Goal: Task Accomplishment & Management: Manage account settings

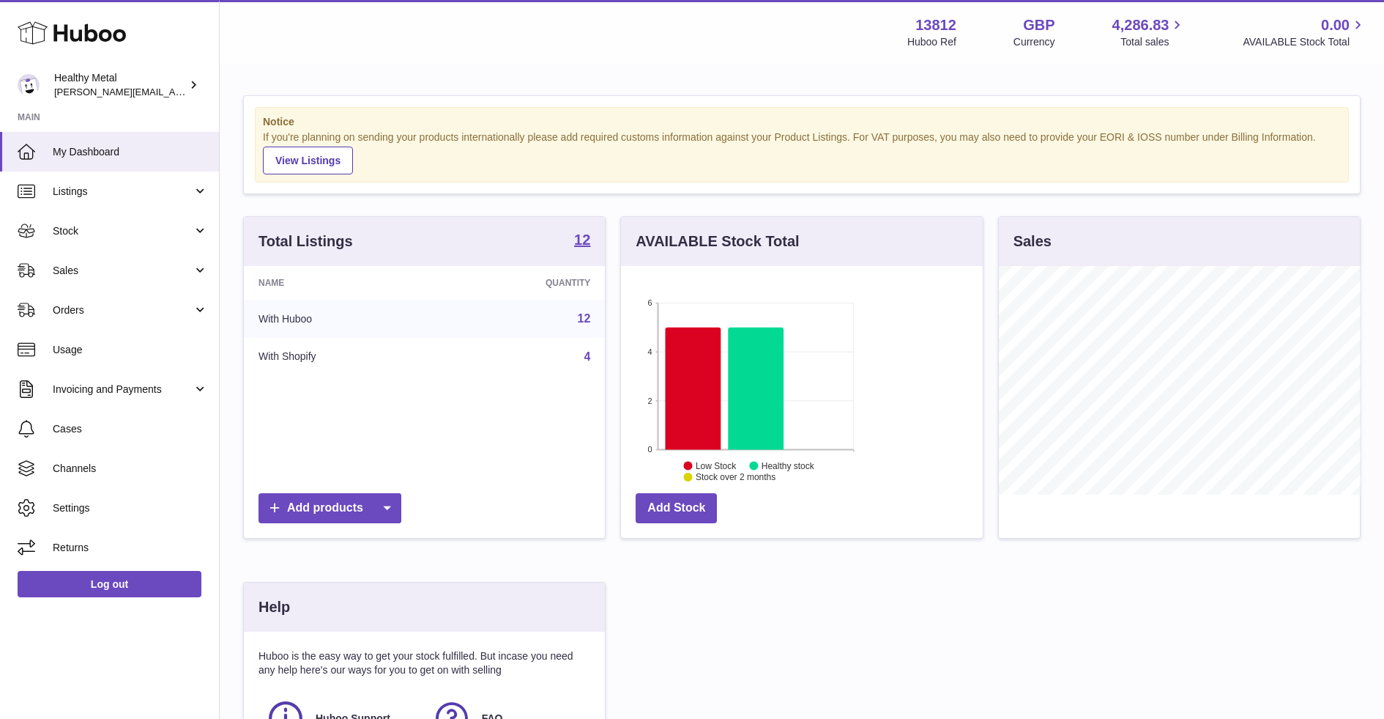
scroll to position [228, 361]
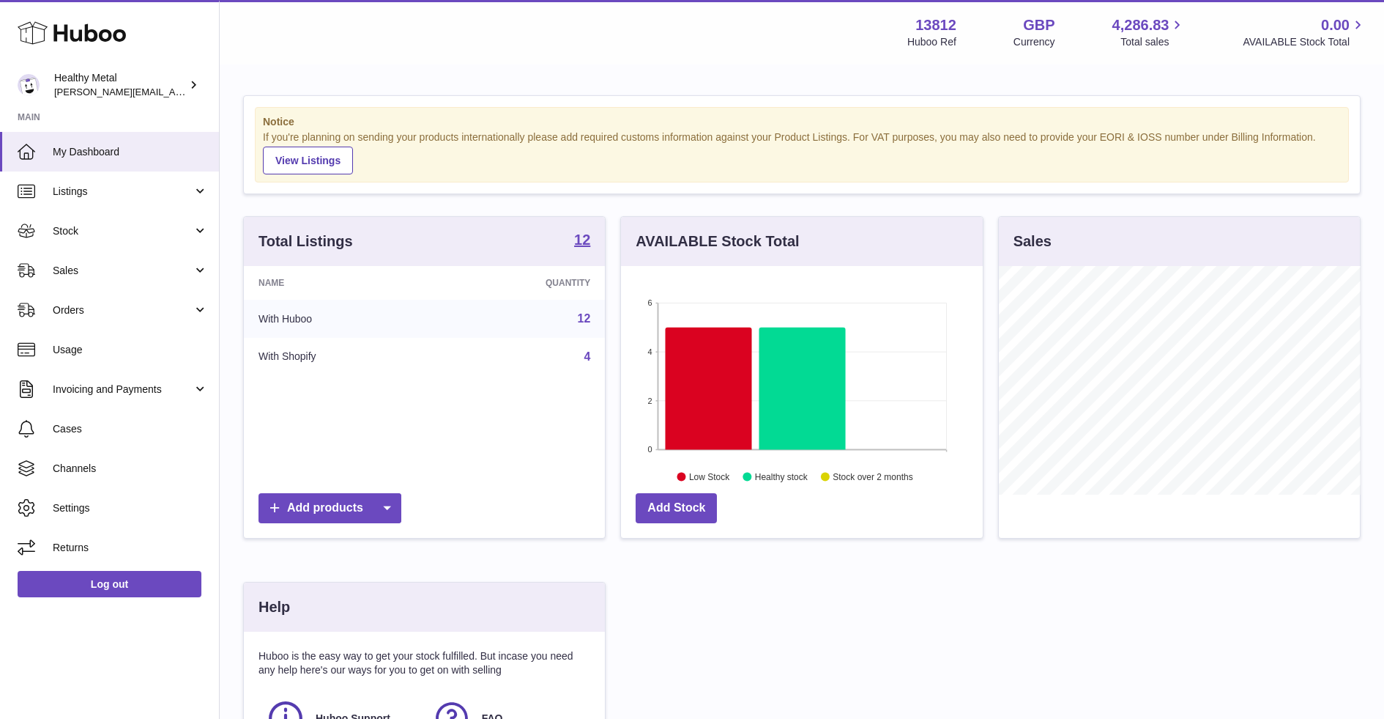
click at [935, 15] on strong "13812" at bounding box center [936, 25] width 41 height 20
copy div "13812"
click at [105, 212] on link "Stock" at bounding box center [109, 231] width 219 height 40
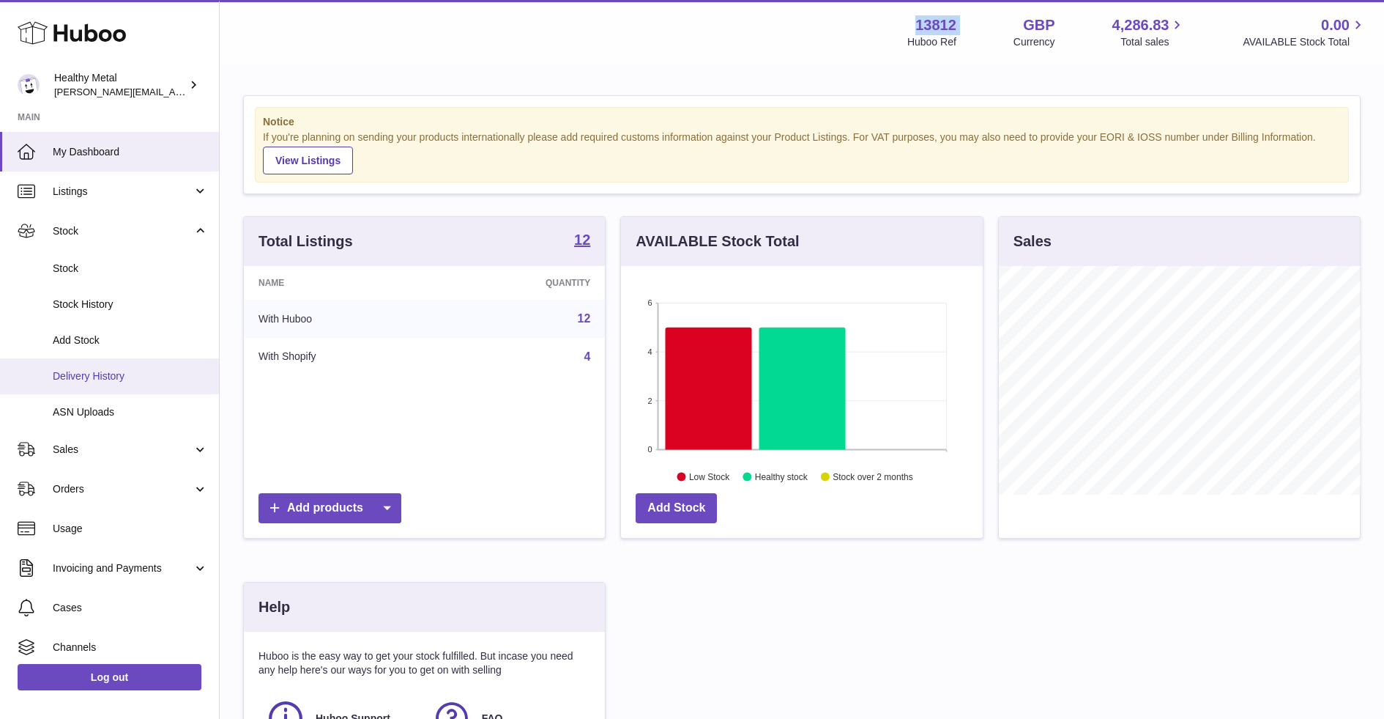
click at [72, 379] on span "Delivery History" at bounding box center [130, 376] width 155 height 14
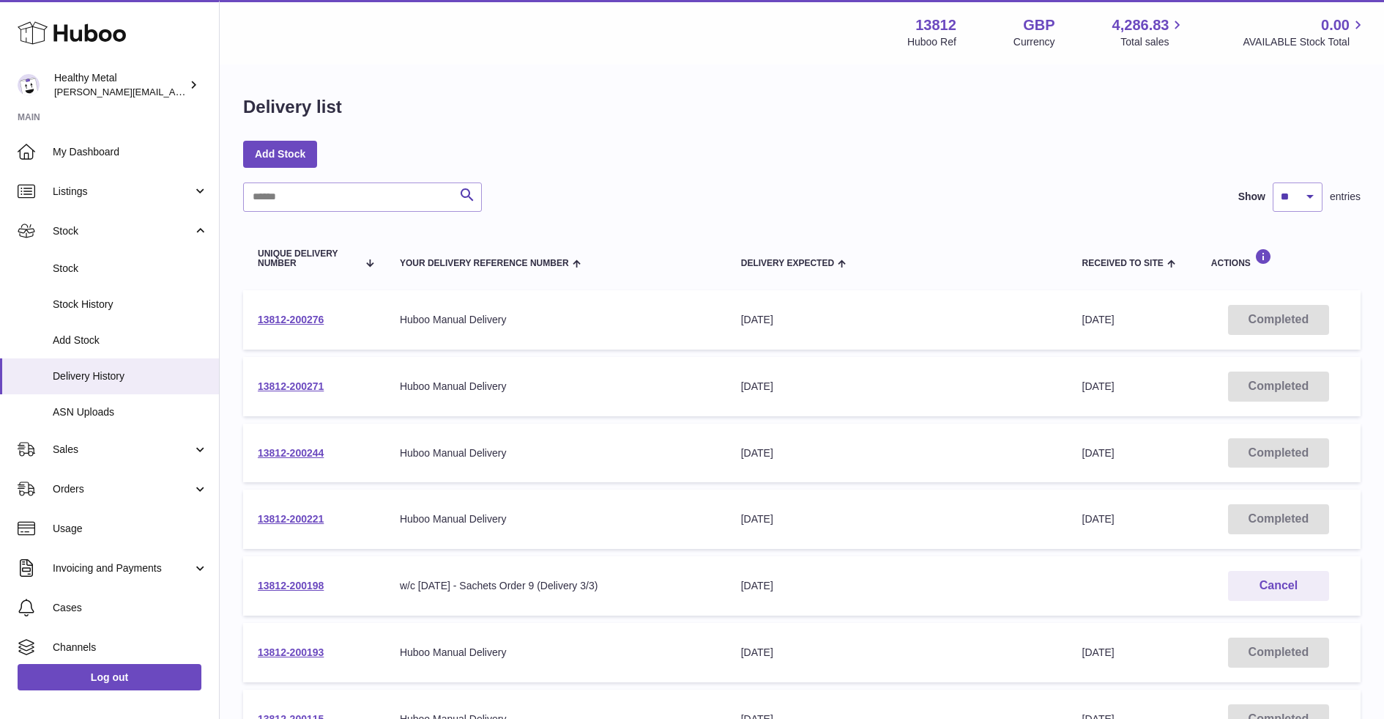
click at [951, 25] on strong "13812" at bounding box center [936, 25] width 41 height 20
copy strong "13812"
click at [82, 280] on link "Stock" at bounding box center [109, 269] width 219 height 36
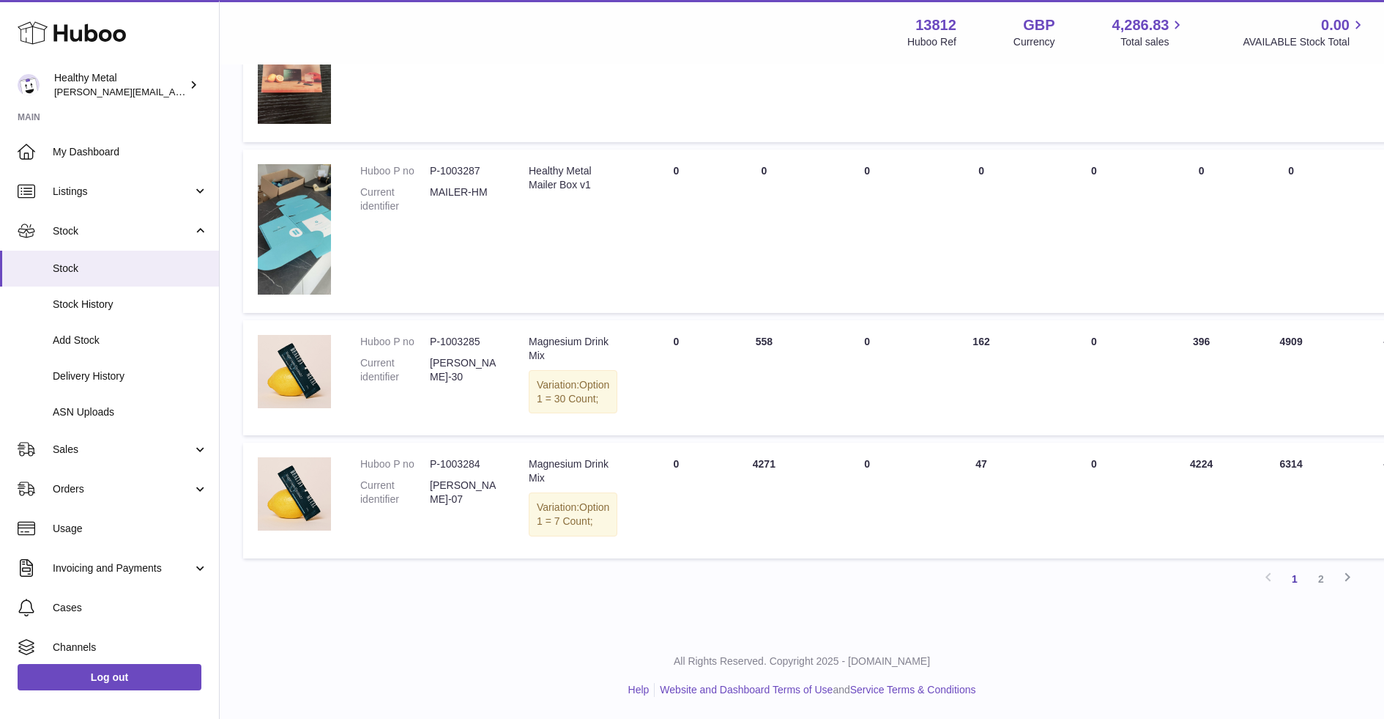
scroll to position [1022, 0]
click at [461, 335] on dd "P-1003285" at bounding box center [465, 342] width 70 height 14
drag, startPoint x: 514, startPoint y: 334, endPoint x: 438, endPoint y: 334, distance: 76.2
click at [438, 334] on tr "Huboo P no P-1003285 Current identifier [PERSON_NAME]-30 Description Magnesium …" at bounding box center [925, 378] width 1365 height 116
click at [454, 356] on dd "[PERSON_NAME]-30" at bounding box center [465, 370] width 70 height 28
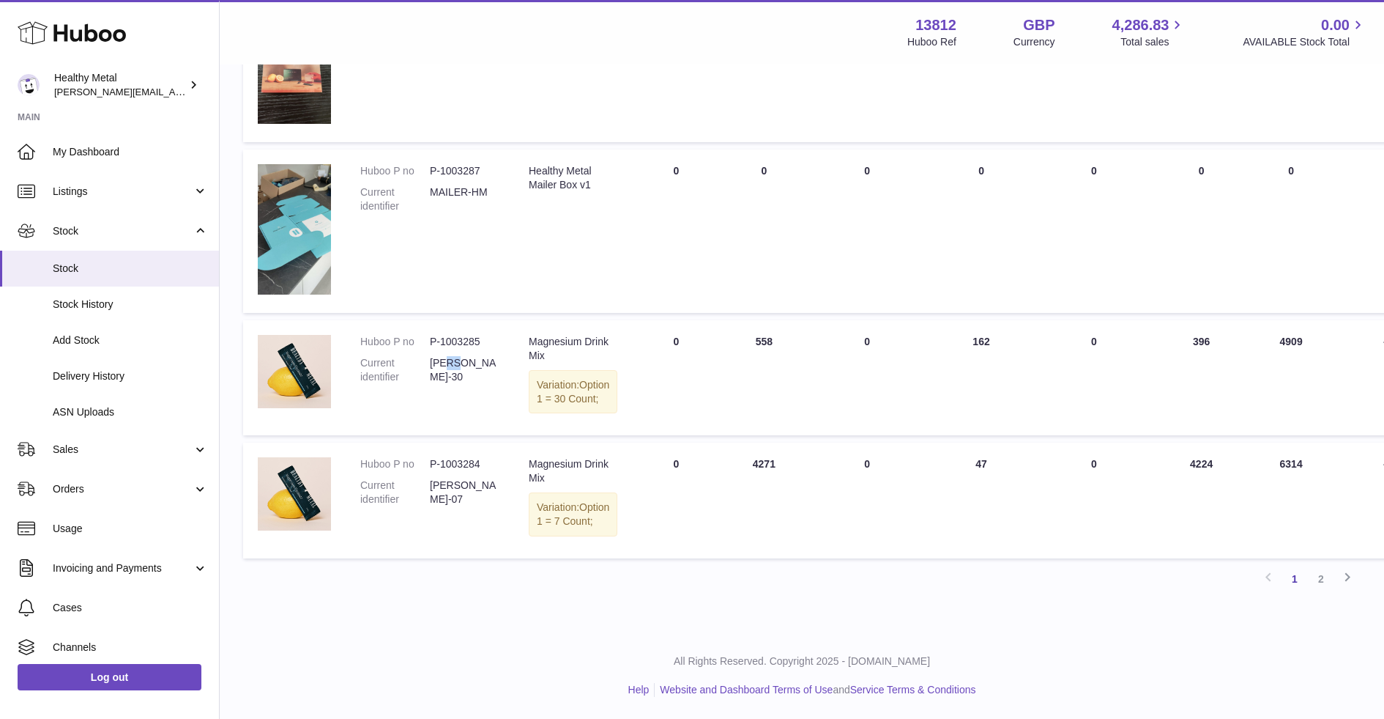
click at [454, 356] on dd "[PERSON_NAME]-30" at bounding box center [465, 370] width 70 height 28
copy tr "[PERSON_NAME]-30 Description"
